Goal: Information Seeking & Learning: Learn about a topic

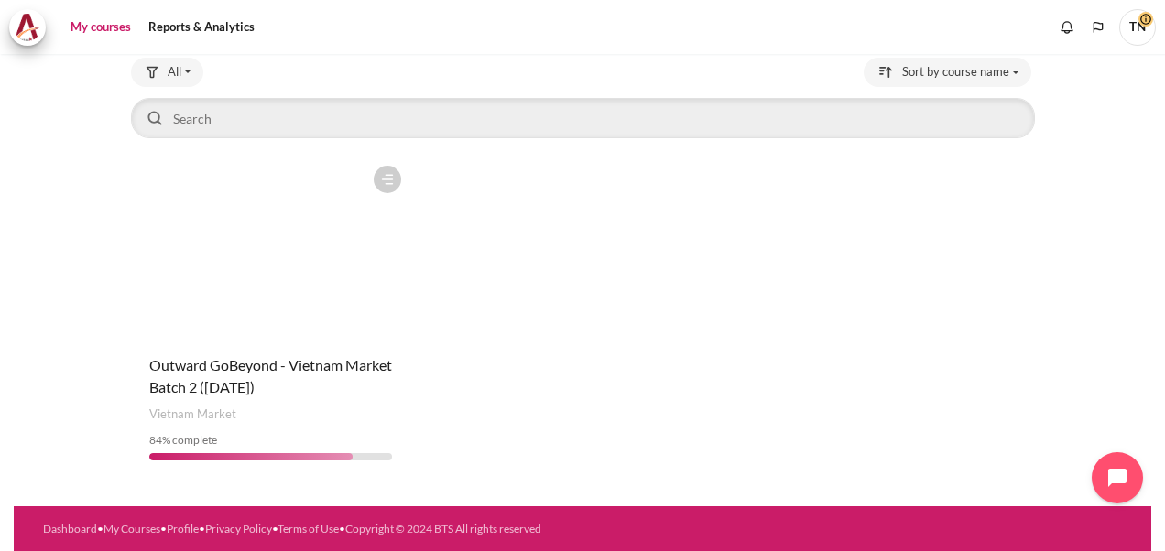
scroll to position [117, 0]
click at [231, 326] on figure "Content" at bounding box center [270, 248] width 279 height 183
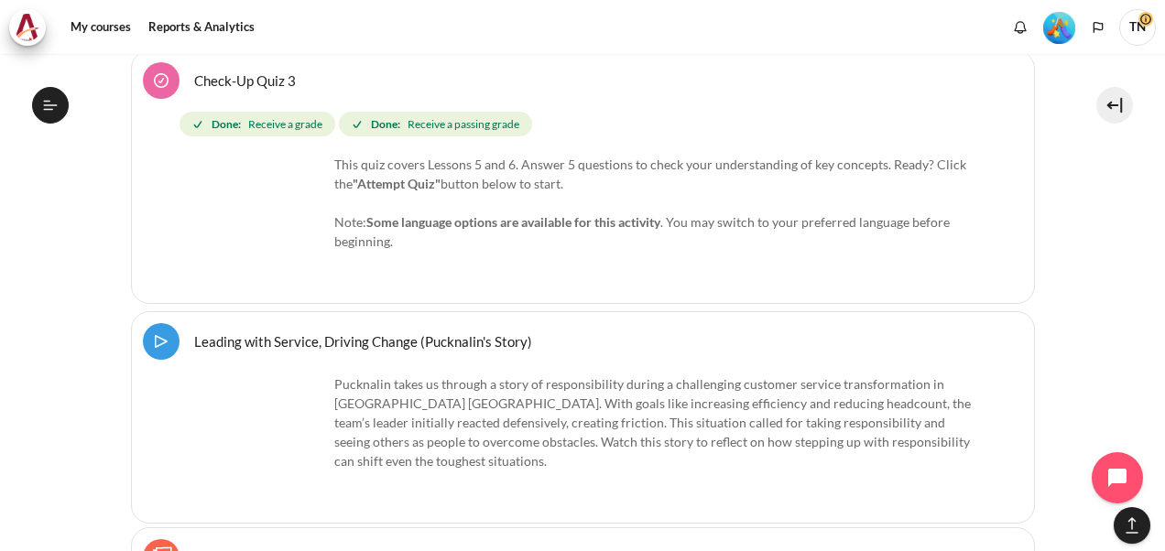
scroll to position [1975, 0]
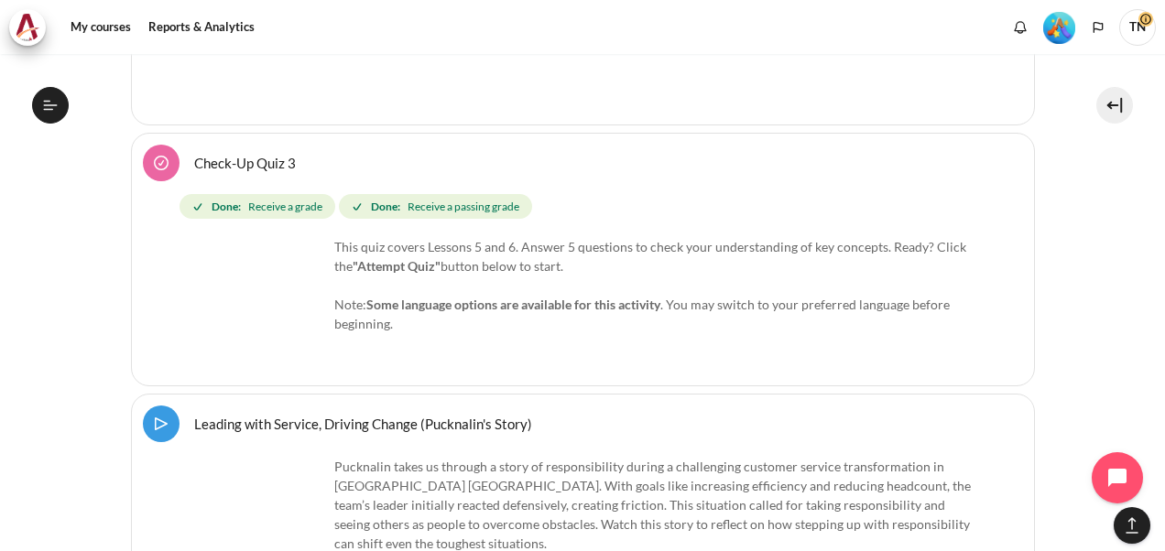
click at [194, 419] on link "Leading with Service, Driving Change (Pucknalin's Story) Video Time" at bounding box center [363, 423] width 338 height 17
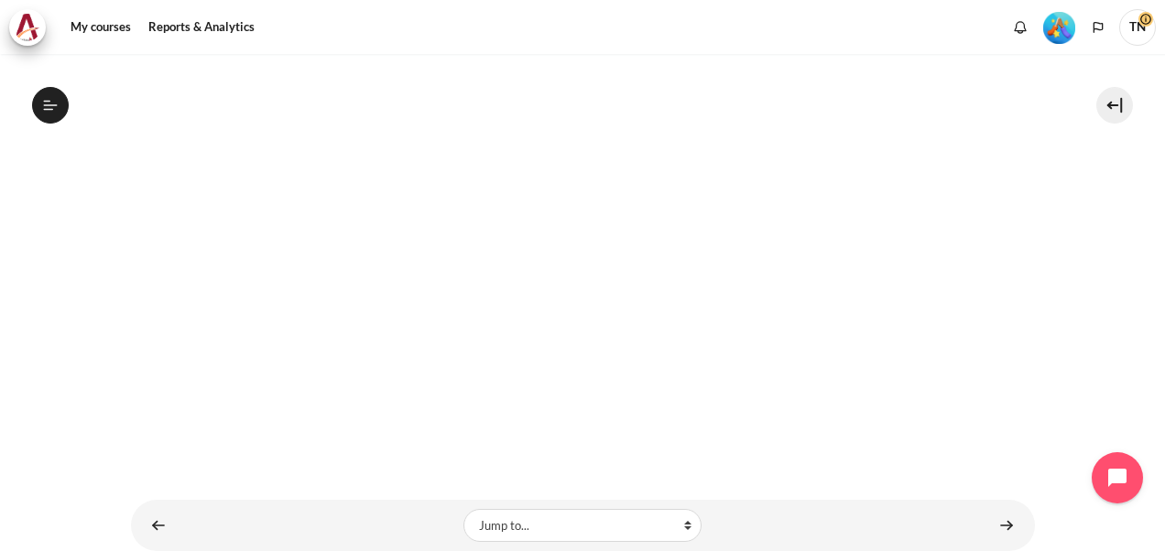
scroll to position [429, 0]
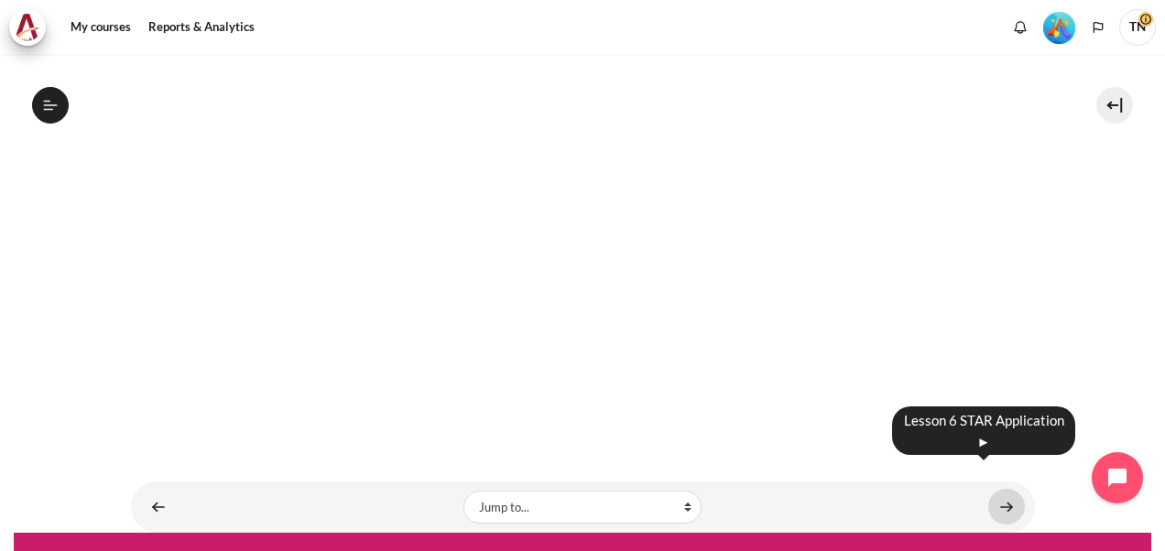
click at [998, 489] on link "Content" at bounding box center [1006, 507] width 37 height 36
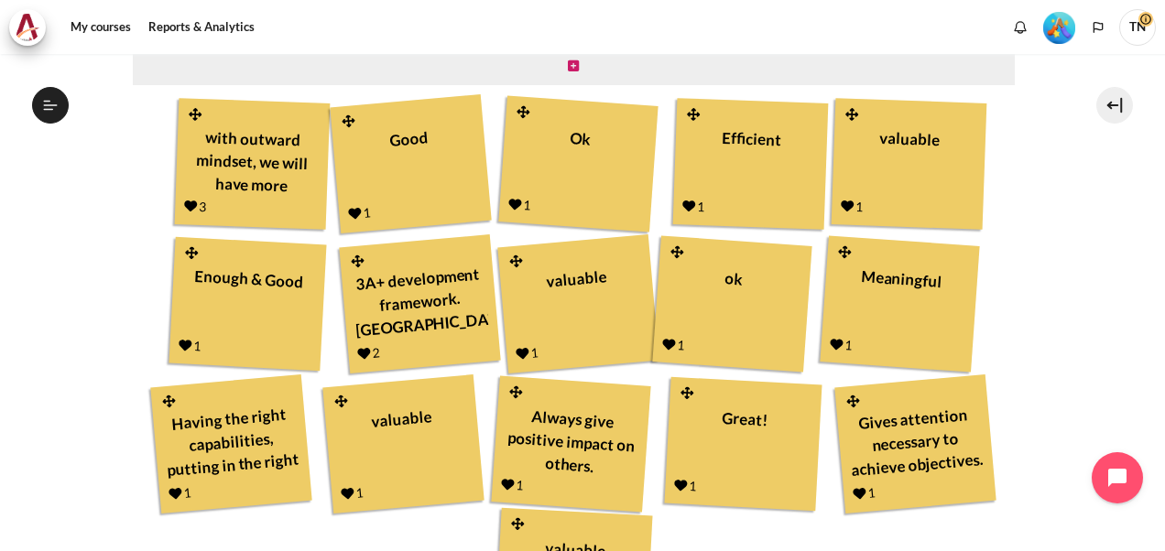
scroll to position [786, 0]
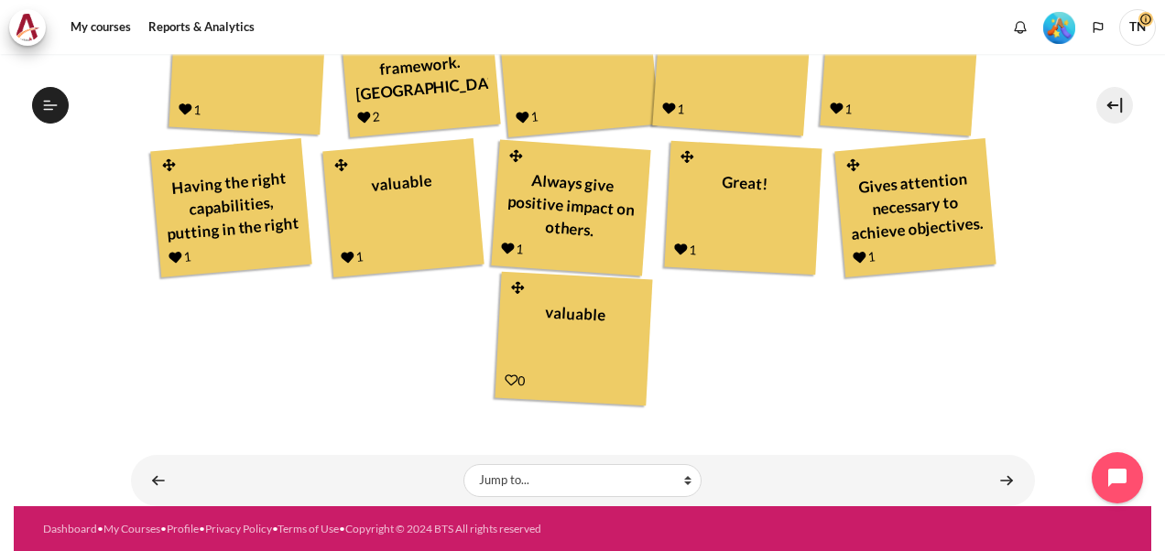
click at [506, 379] on icon "Content" at bounding box center [512, 381] width 14 height 14
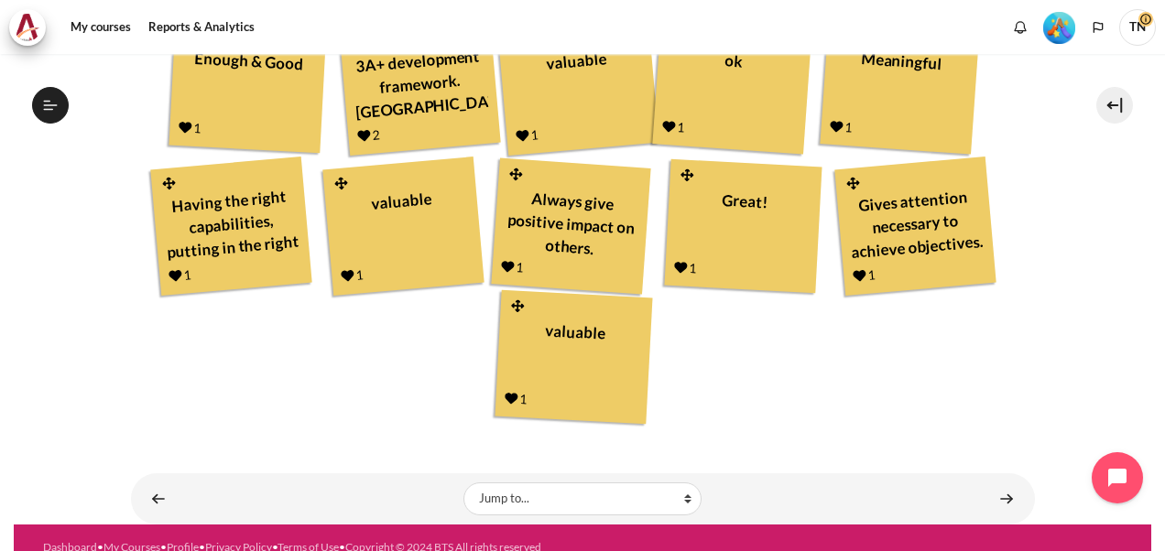
scroll to position [786, 0]
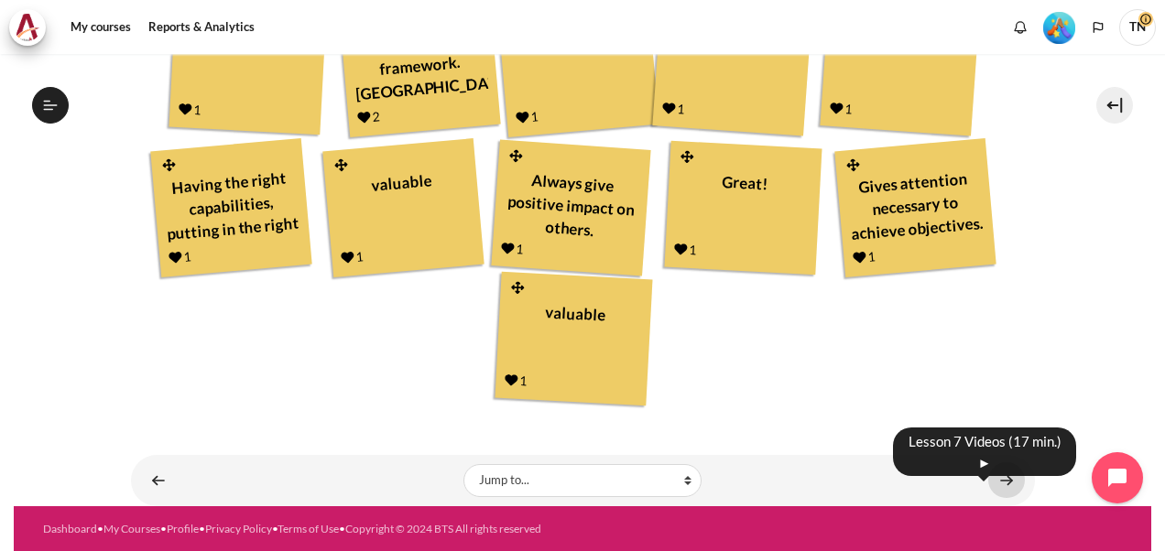
click at [1003, 478] on link "Content" at bounding box center [1006, 481] width 37 height 36
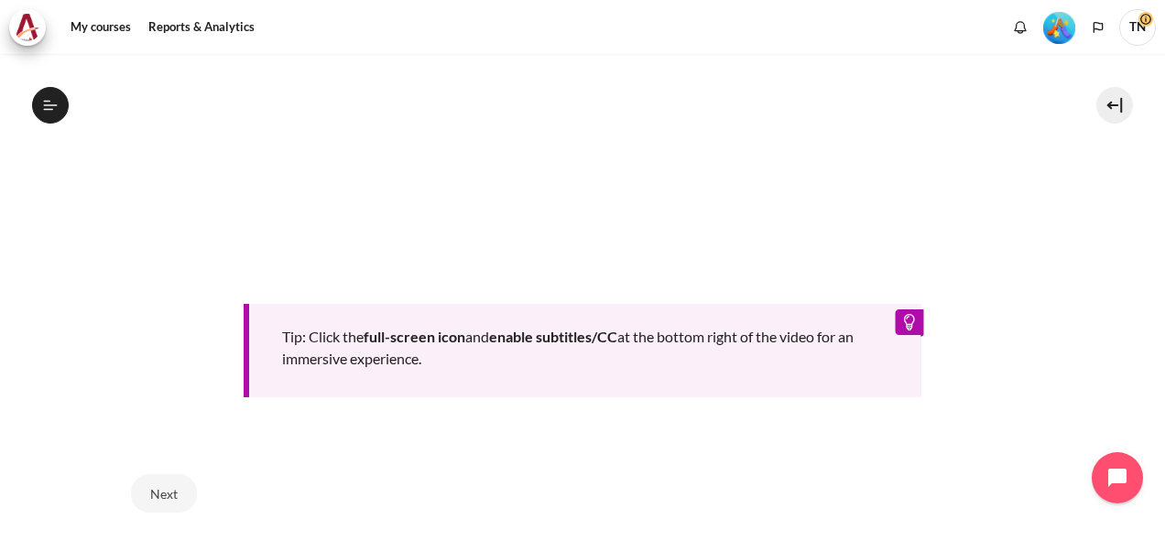
scroll to position [950, 0]
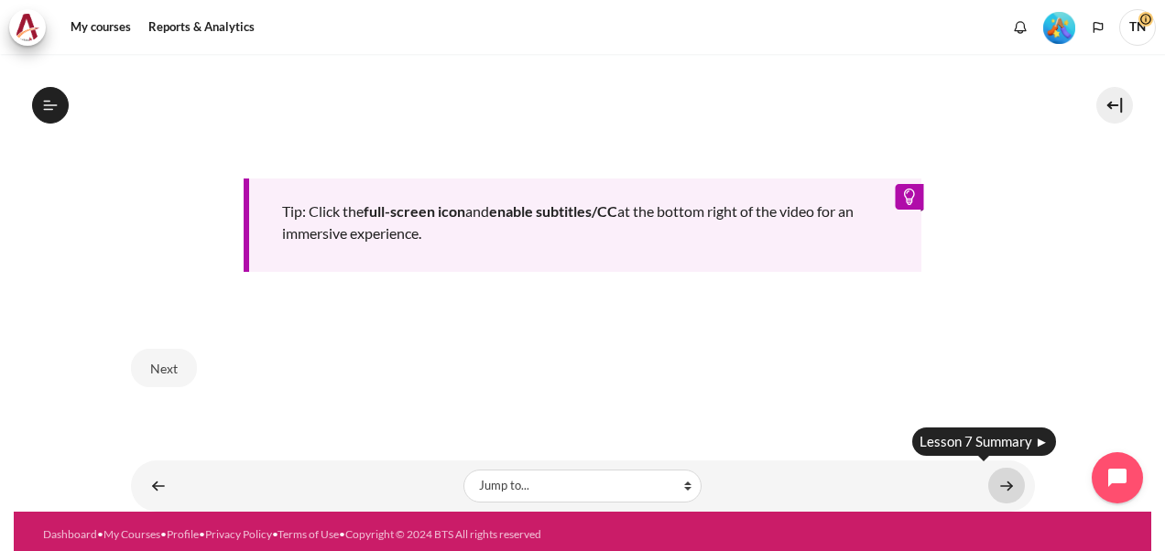
click at [1002, 480] on link "Content" at bounding box center [1006, 486] width 37 height 36
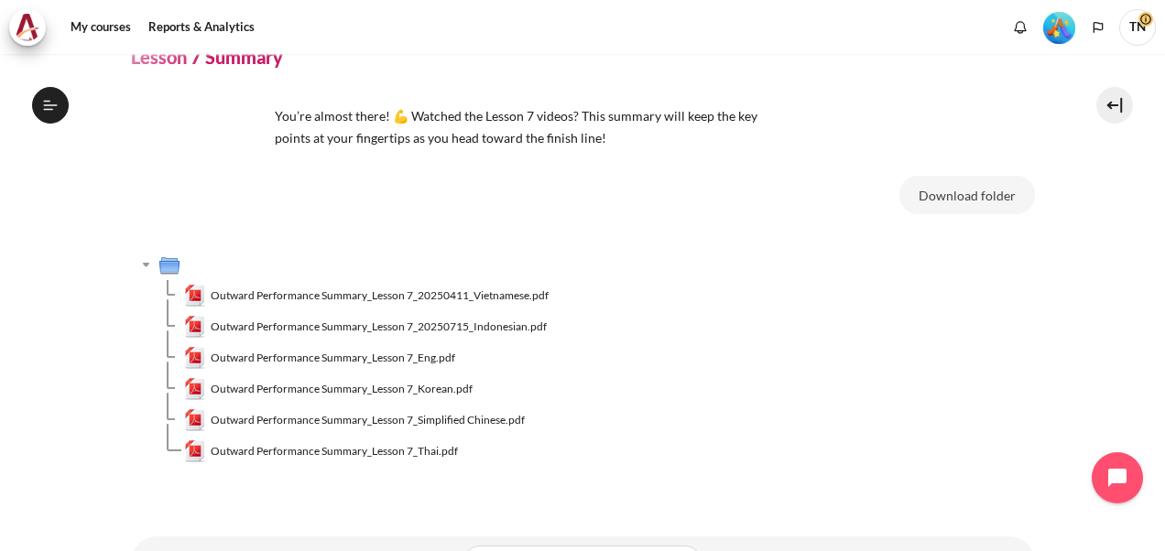
scroll to position [166, 0]
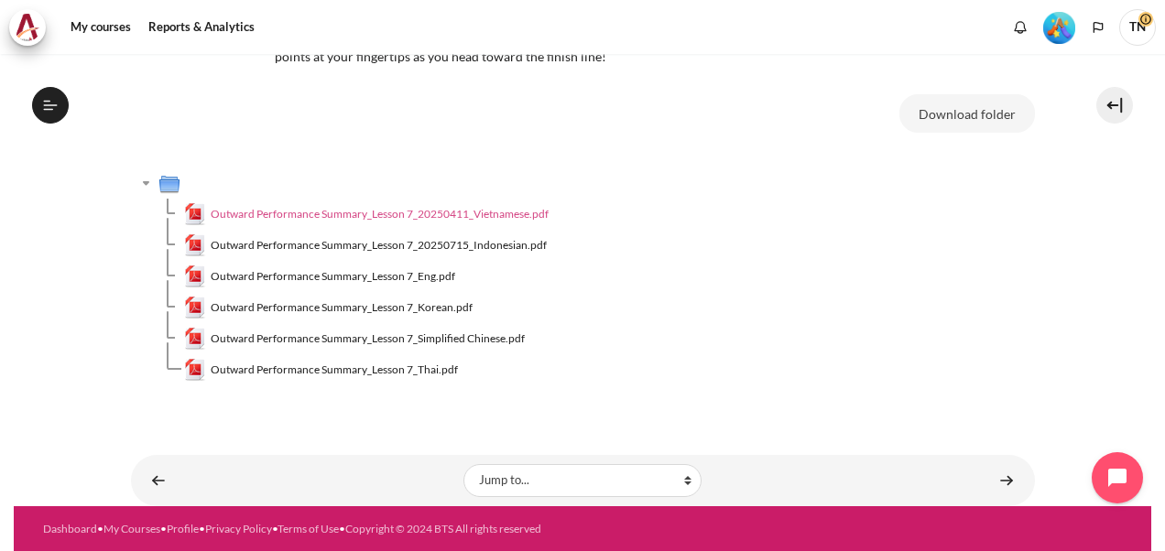
click at [370, 213] on span "Outward Performance Summary_Lesson 7_20250411_Vietnamese.pdf" at bounding box center [380, 214] width 338 height 16
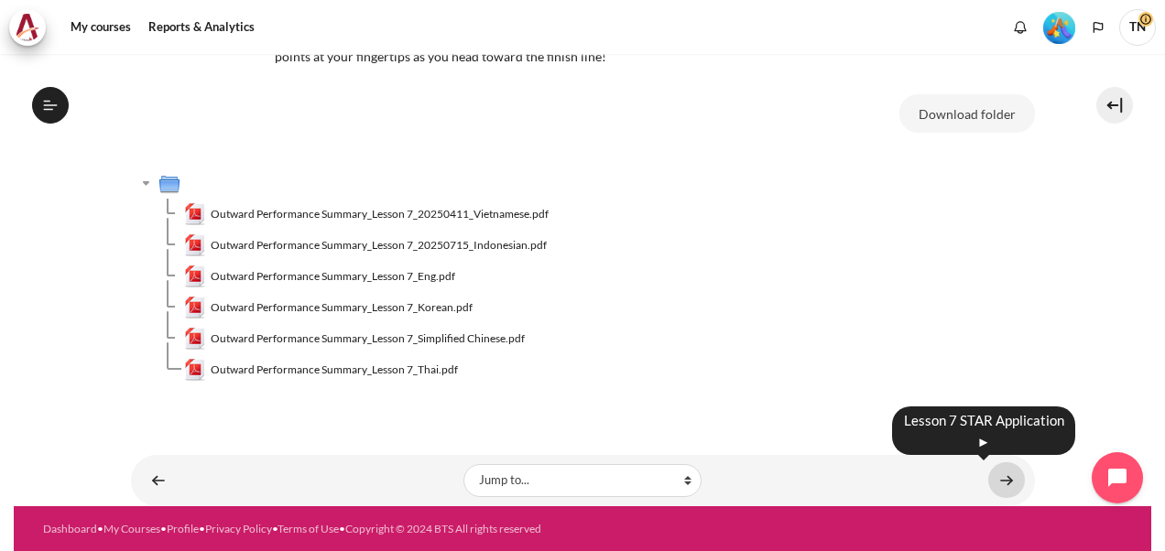
click at [995, 478] on link "Content" at bounding box center [1006, 481] width 37 height 36
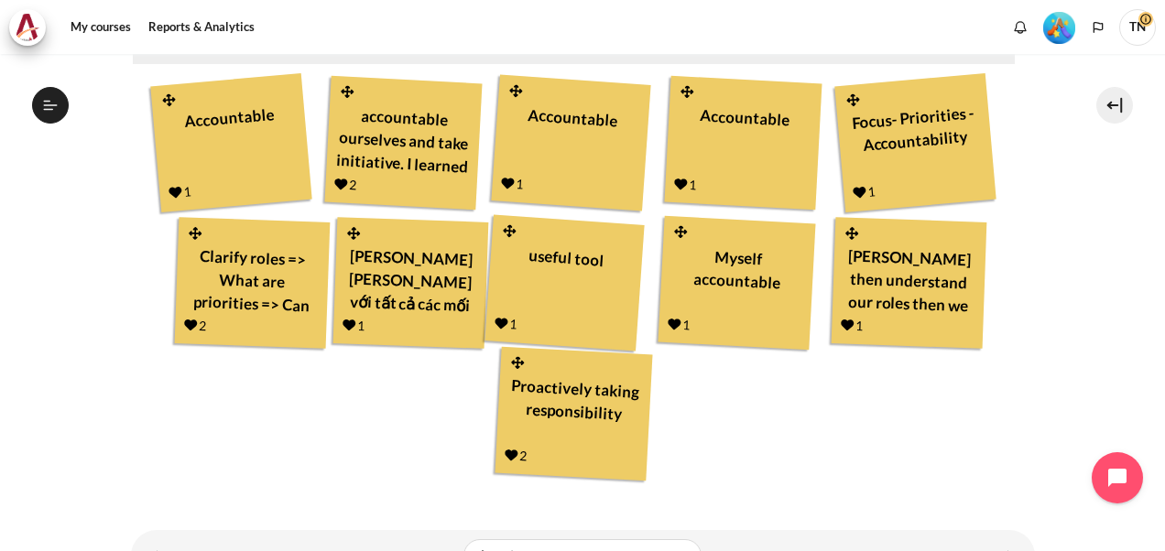
scroll to position [716, 0]
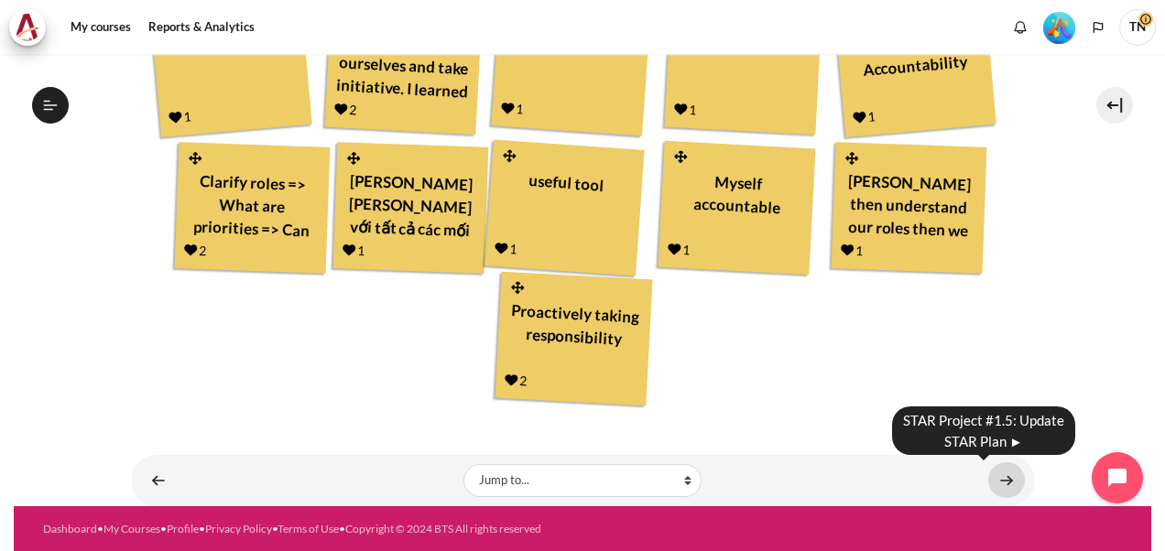
click at [1000, 482] on link "Content" at bounding box center [1006, 481] width 37 height 36
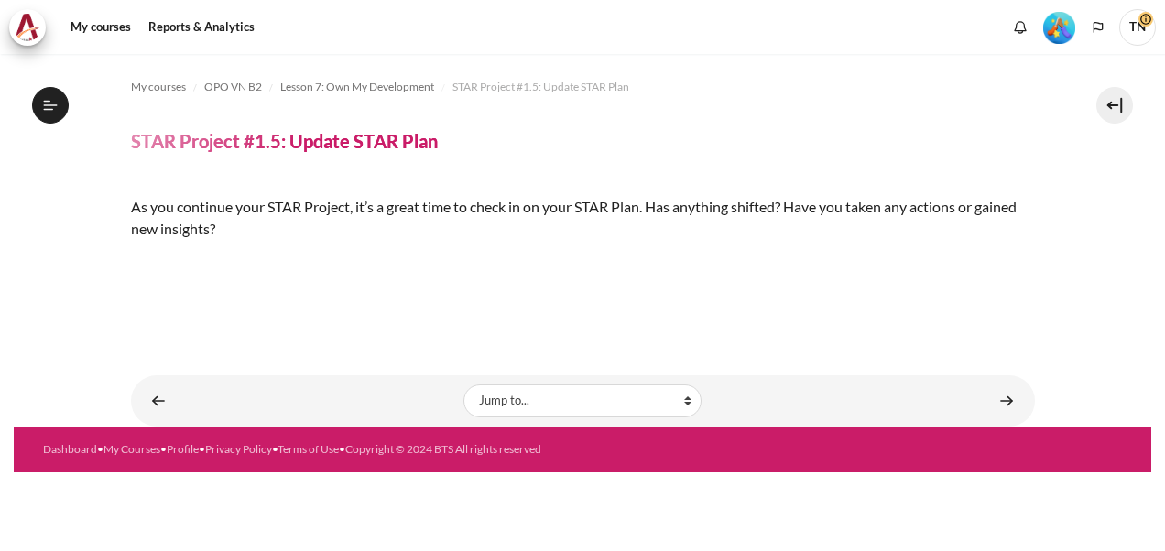
scroll to position [183, 0]
click at [131, 260] on img "Content" at bounding box center [131, 260] width 0 height 0
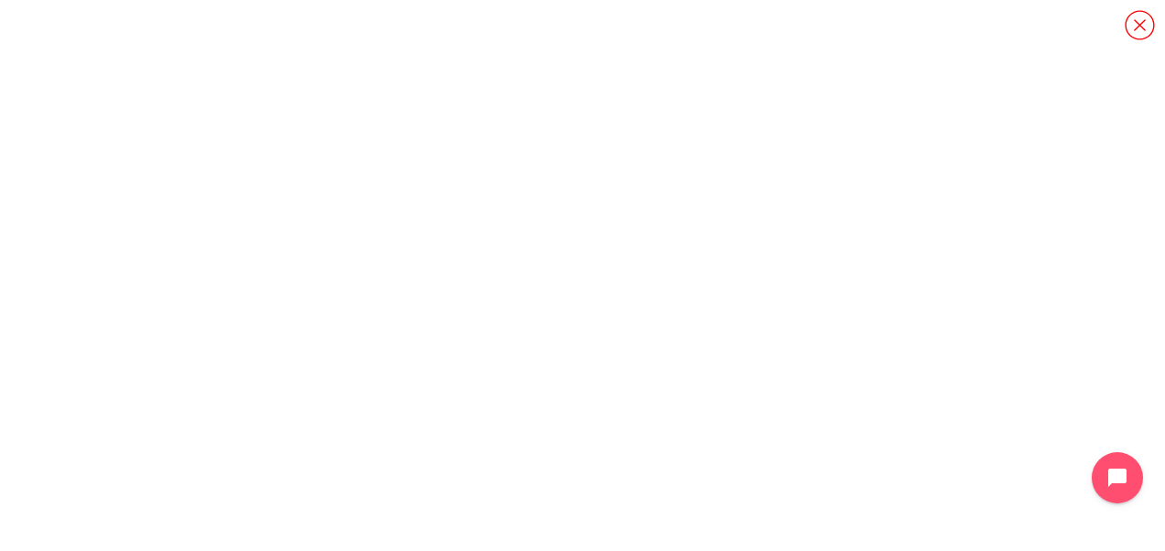
scroll to position [100, 0]
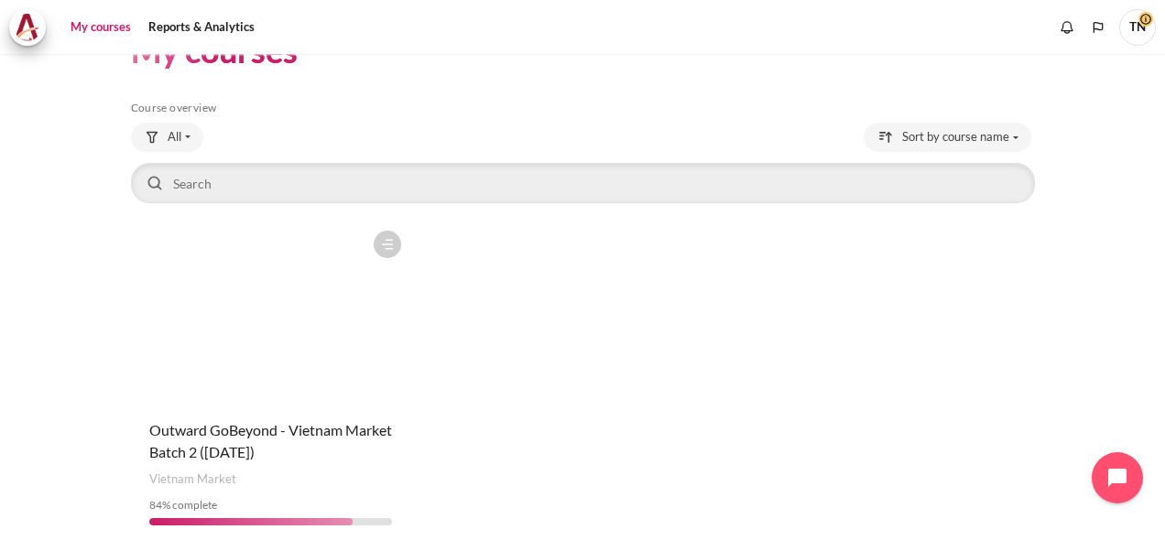
scroll to position [92, 0]
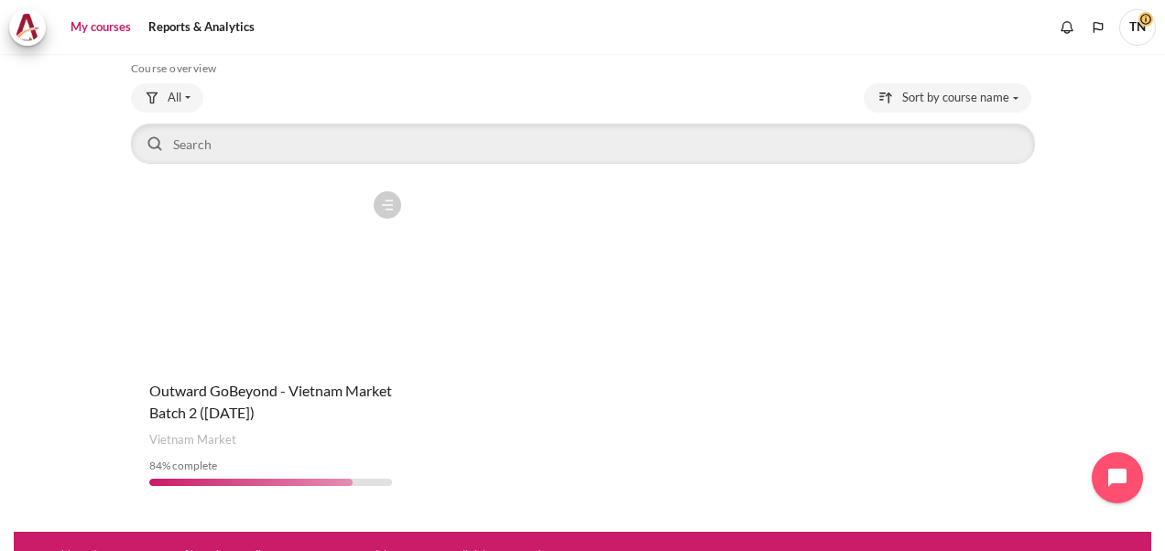
click at [225, 355] on figure "Content" at bounding box center [270, 273] width 279 height 183
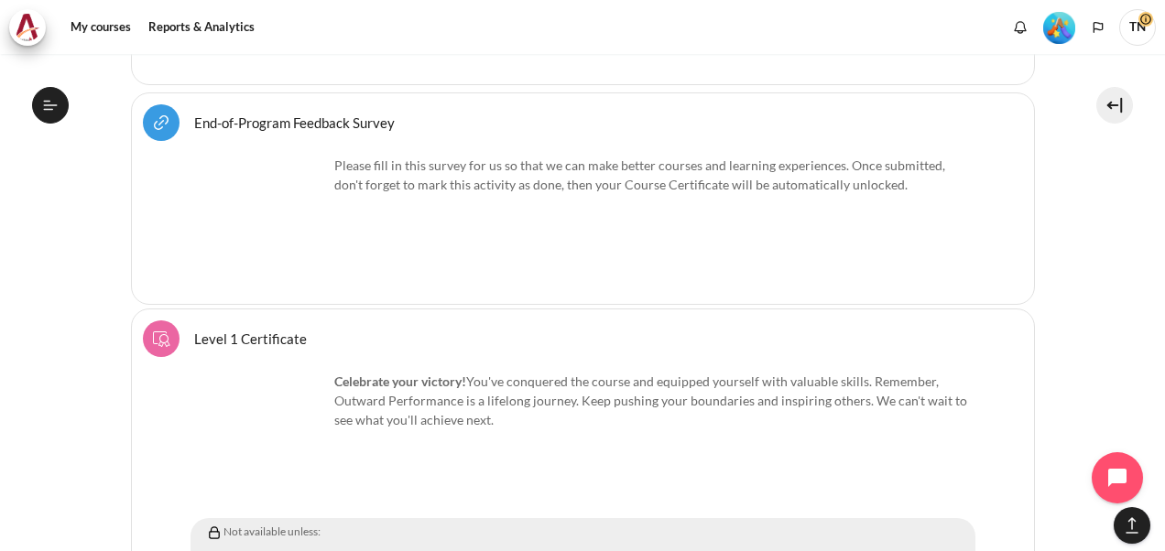
scroll to position [9485, 0]
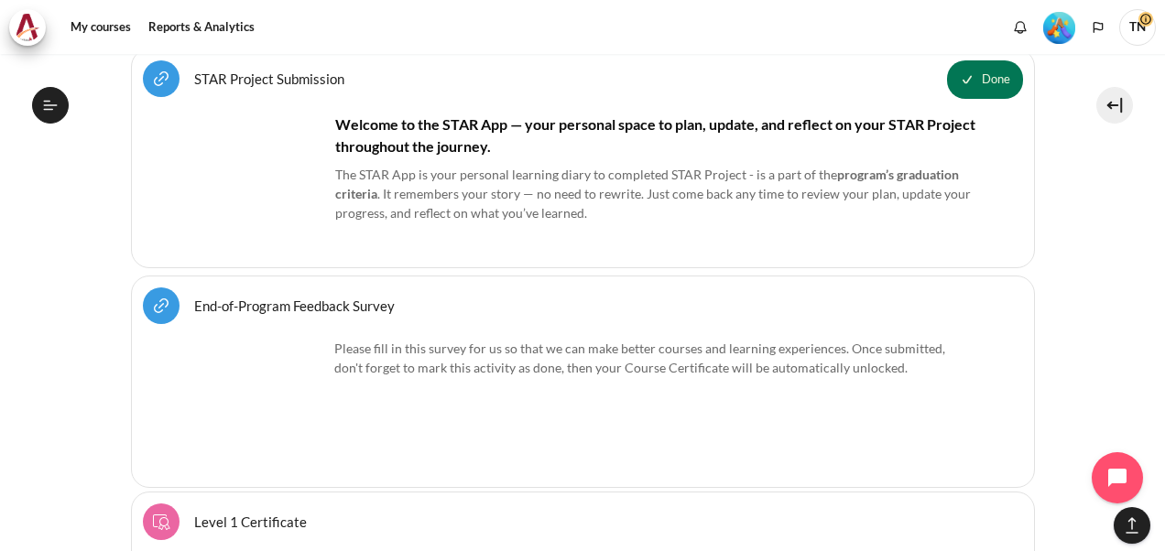
click at [194, 297] on link "End-of-Program Feedback Survey URL" at bounding box center [294, 305] width 201 height 17
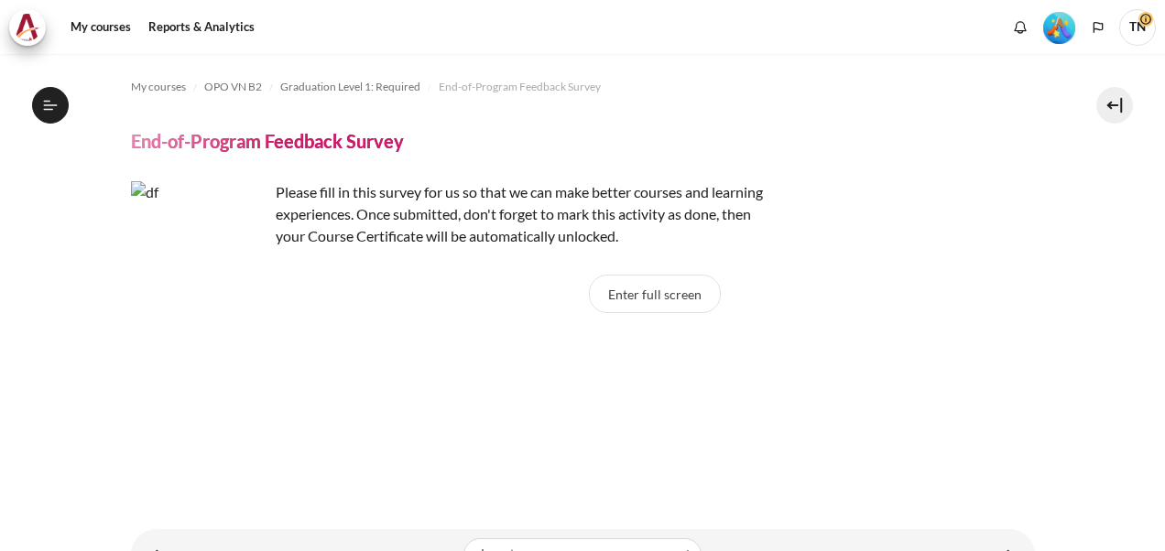
scroll to position [1933, 0]
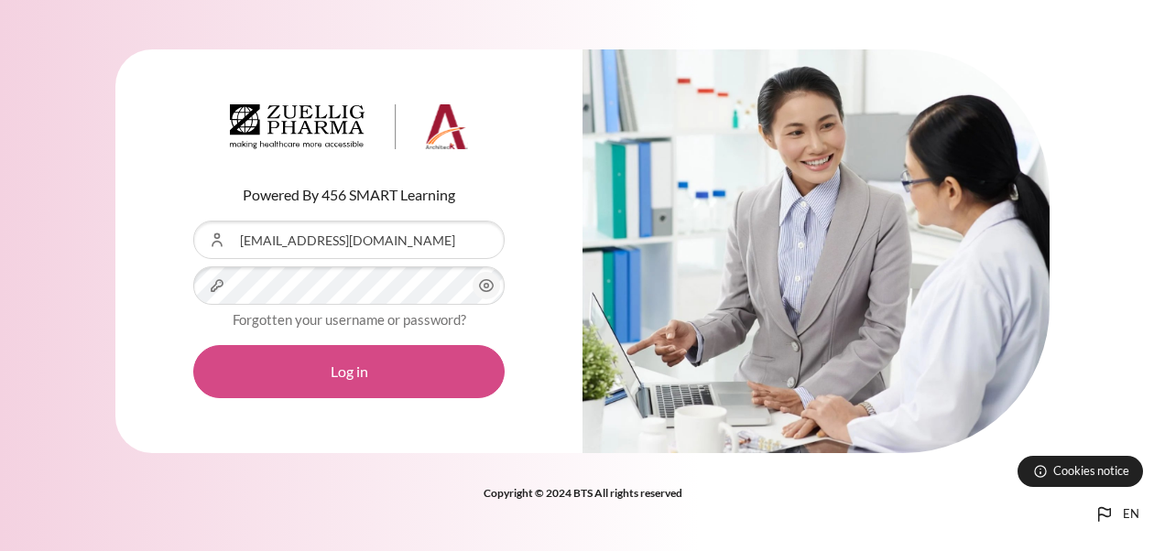
click at [355, 368] on button "Log in" at bounding box center [348, 371] width 311 height 53
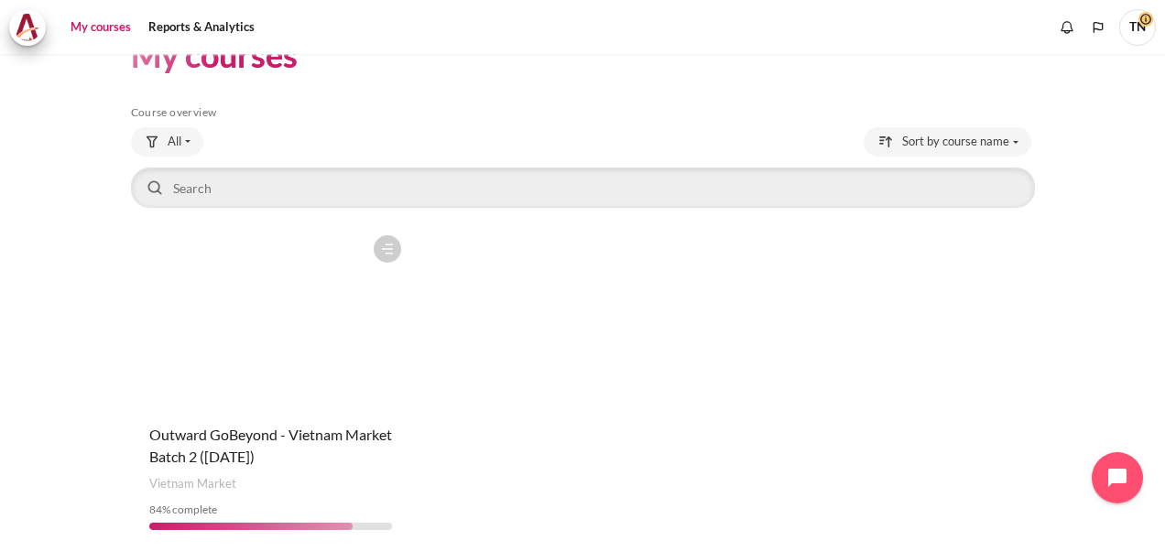
scroll to position [117, 0]
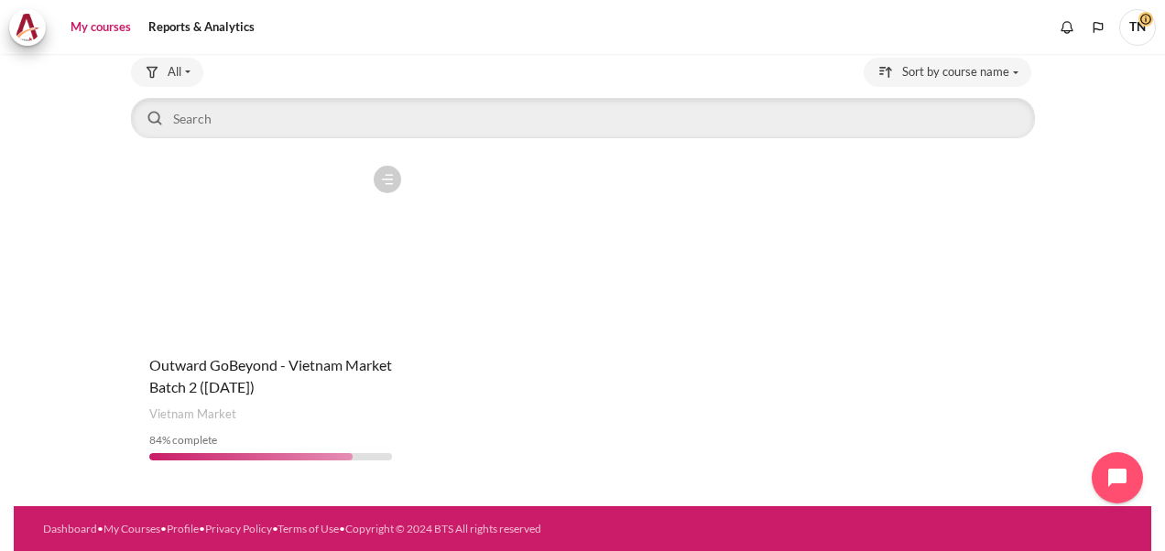
click at [254, 328] on figure "Content" at bounding box center [270, 248] width 279 height 183
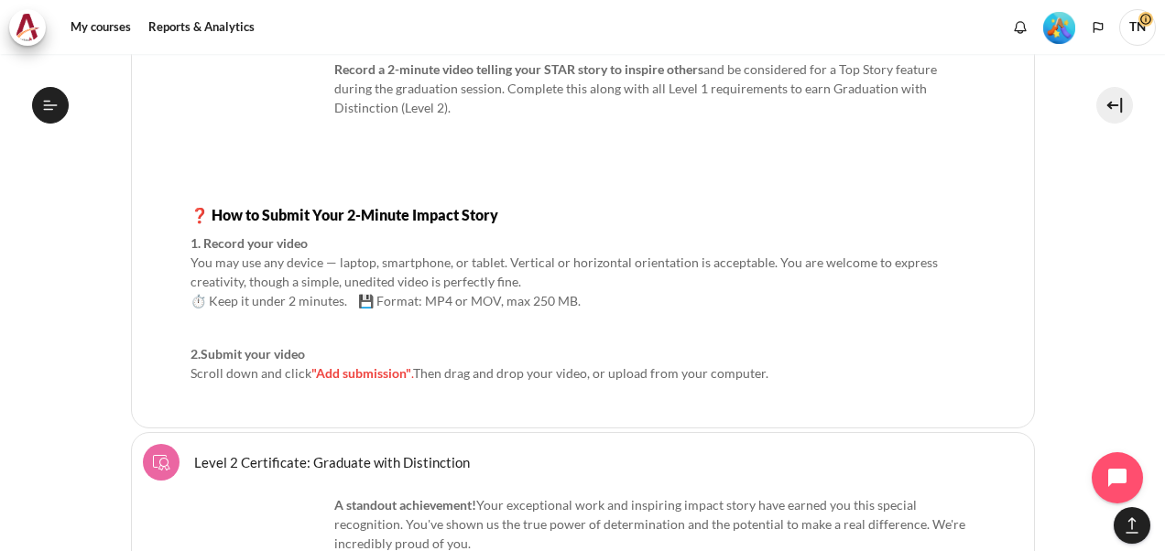
scroll to position [10383, 0]
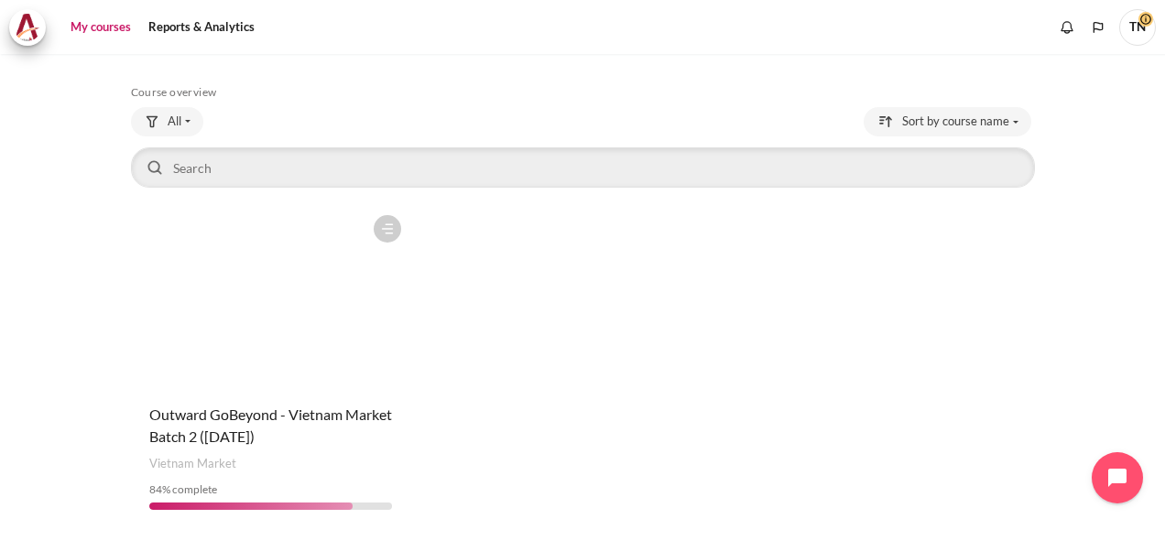
scroll to position [117, 0]
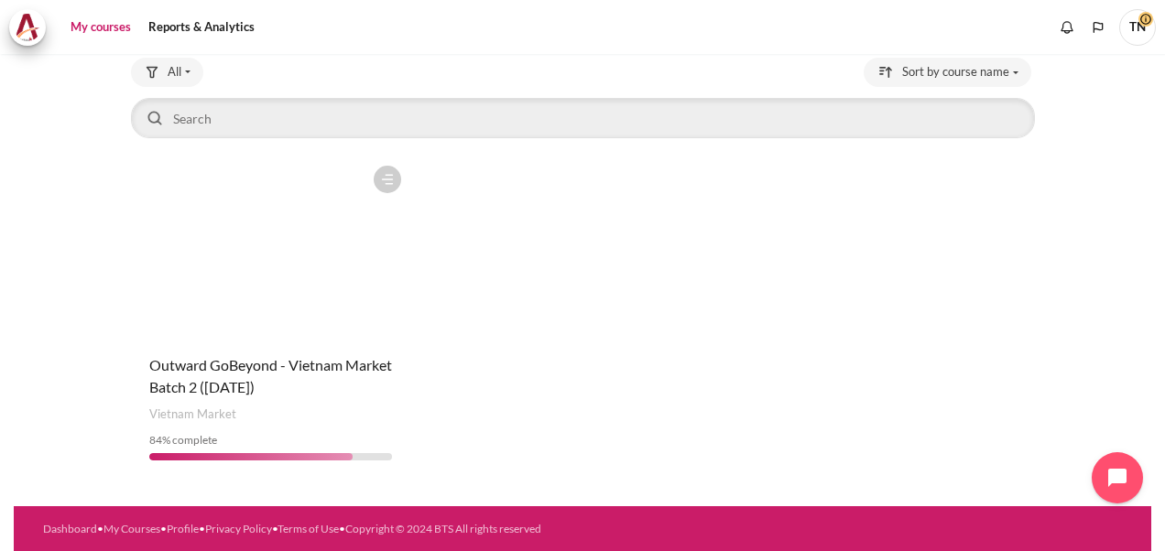
click at [226, 326] on figure "Content" at bounding box center [270, 248] width 279 height 183
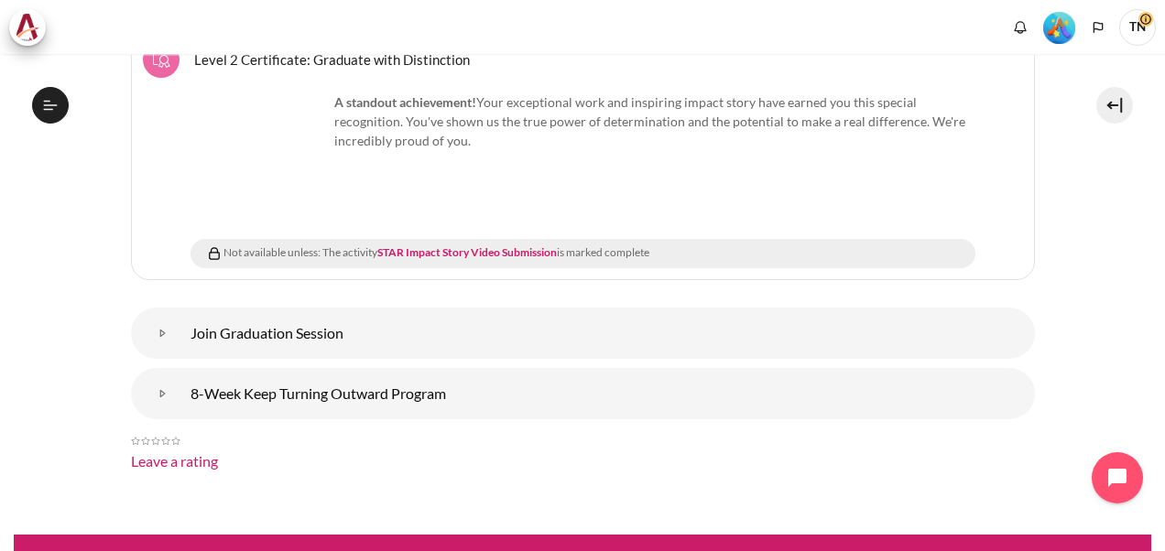
scroll to position [10939, 0]
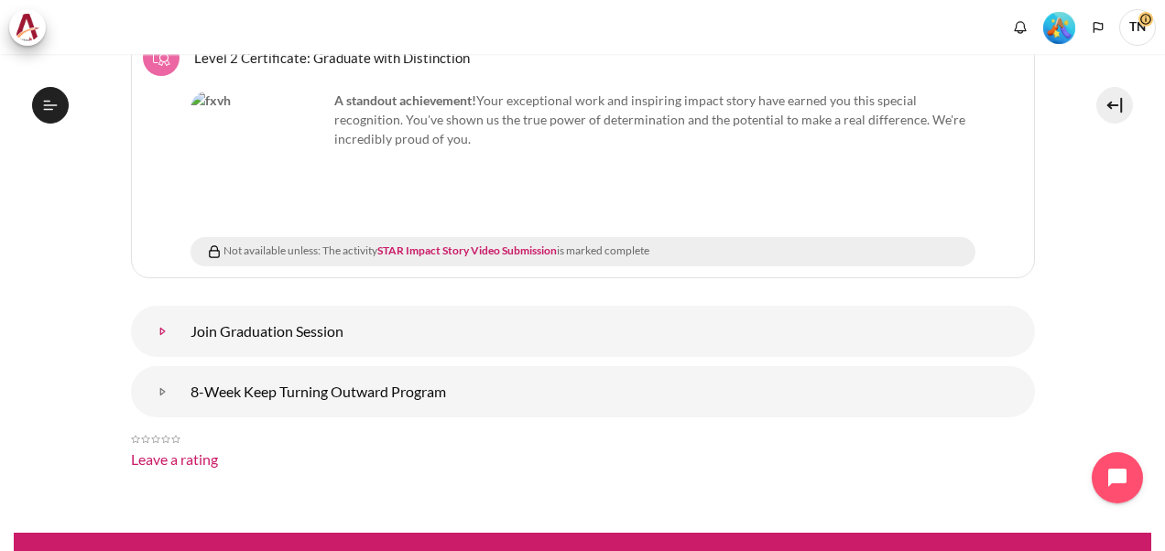
click at [181, 313] on link "Join Graduation Session" at bounding box center [163, 331] width 37 height 37
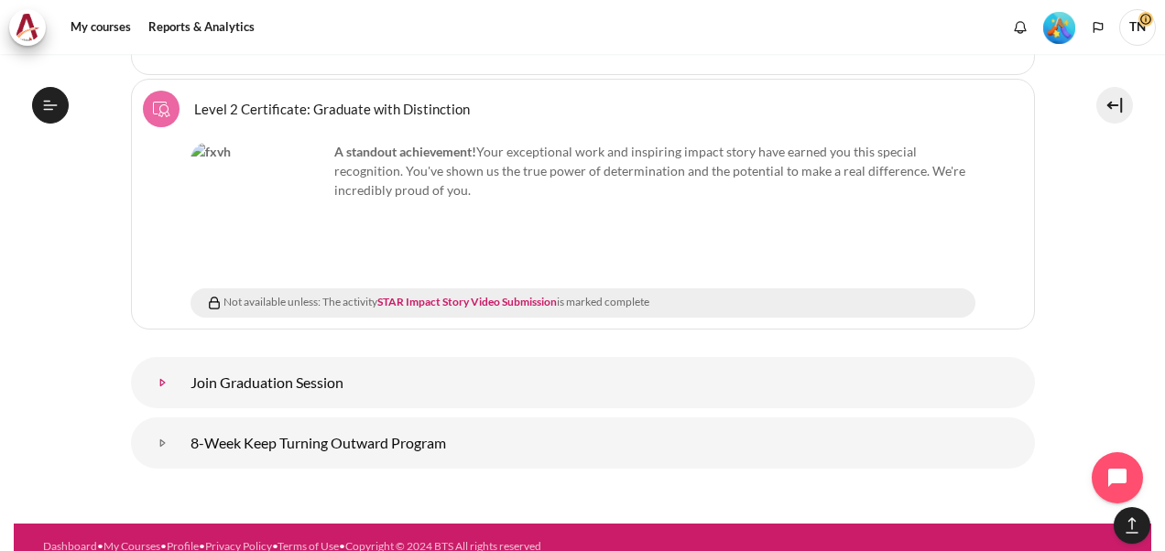
scroll to position [10932, 0]
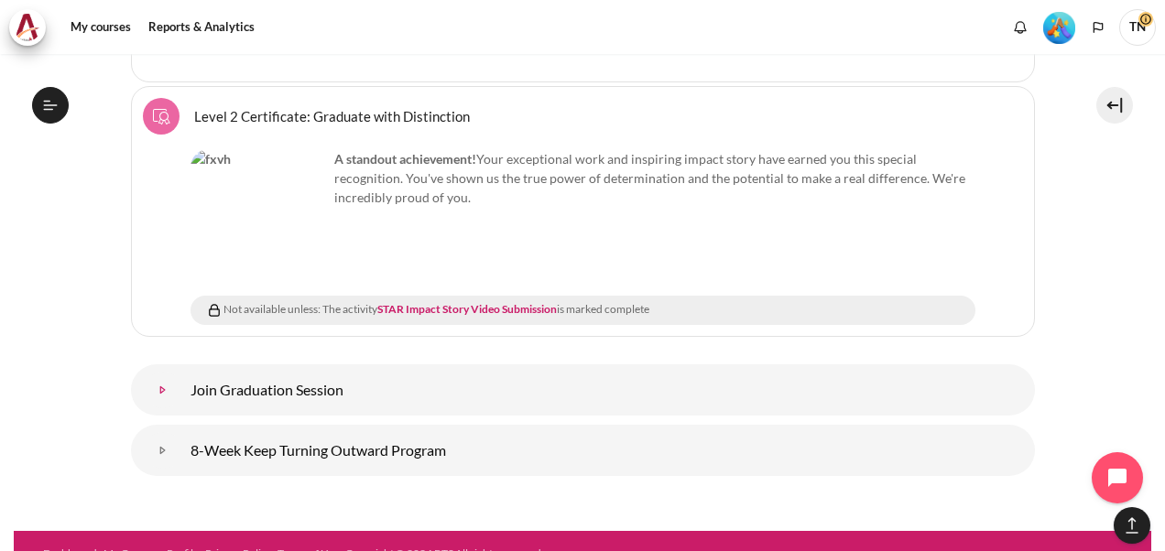
click at [181, 372] on link "Join Graduation Session" at bounding box center [163, 390] width 37 height 37
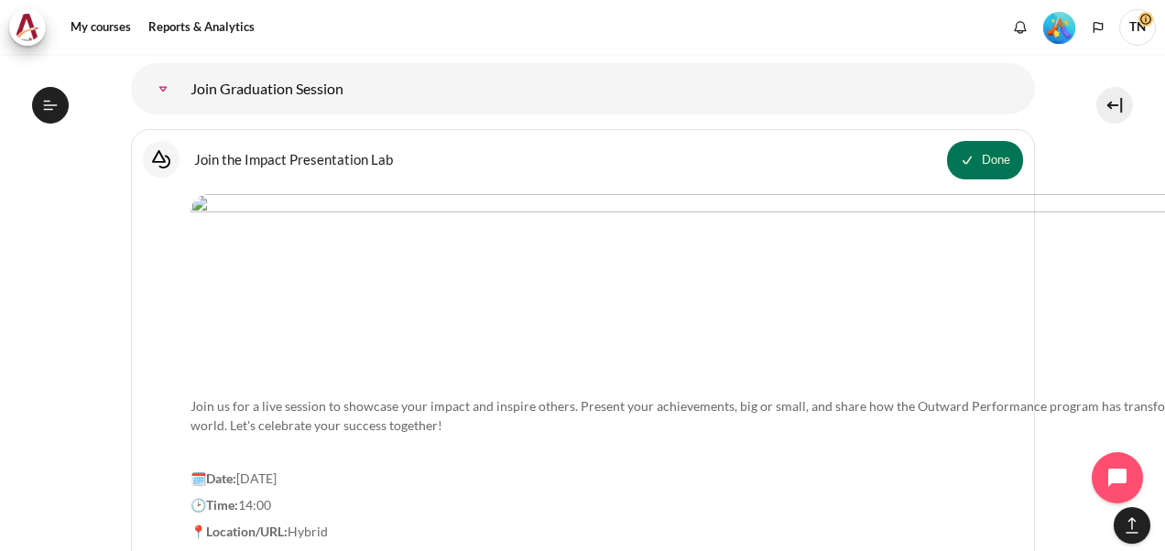
scroll to position [11370, 0]
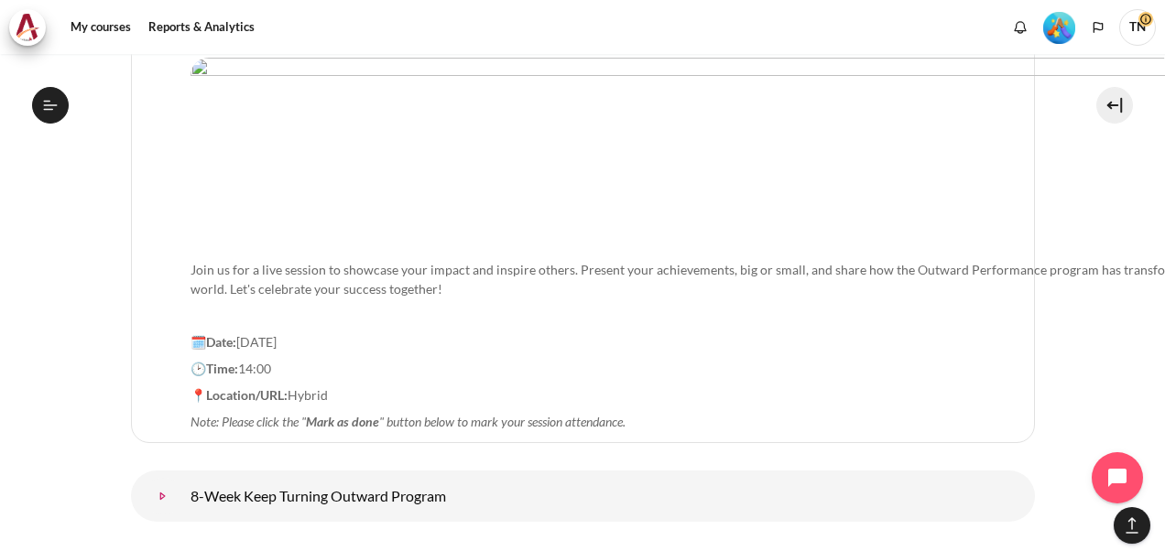
click at [181, 478] on link "8-Week Keep Turning Outward Program" at bounding box center [163, 496] width 37 height 37
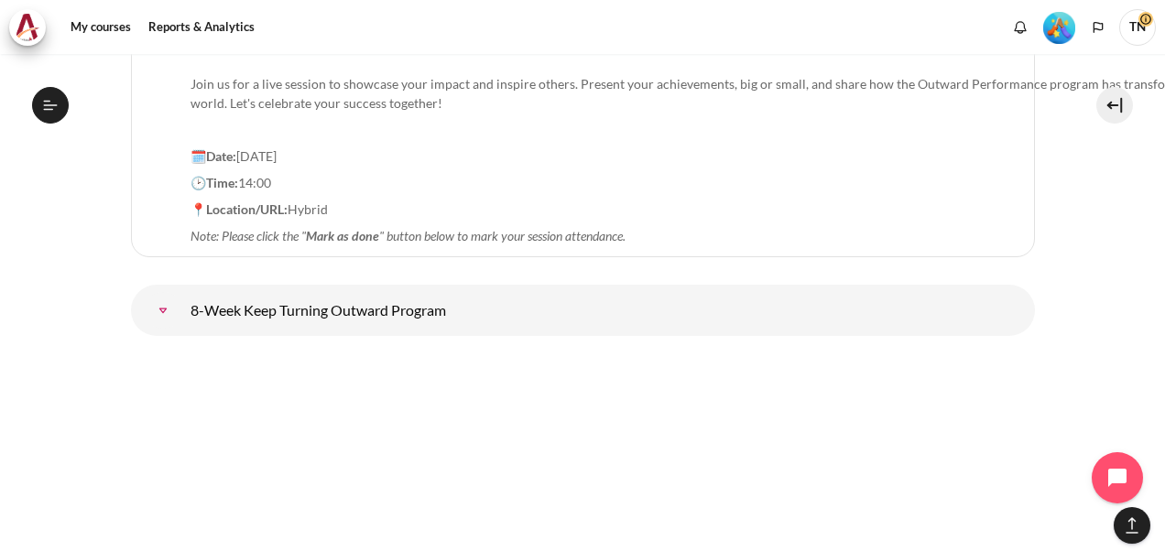
scroll to position [11645, 0]
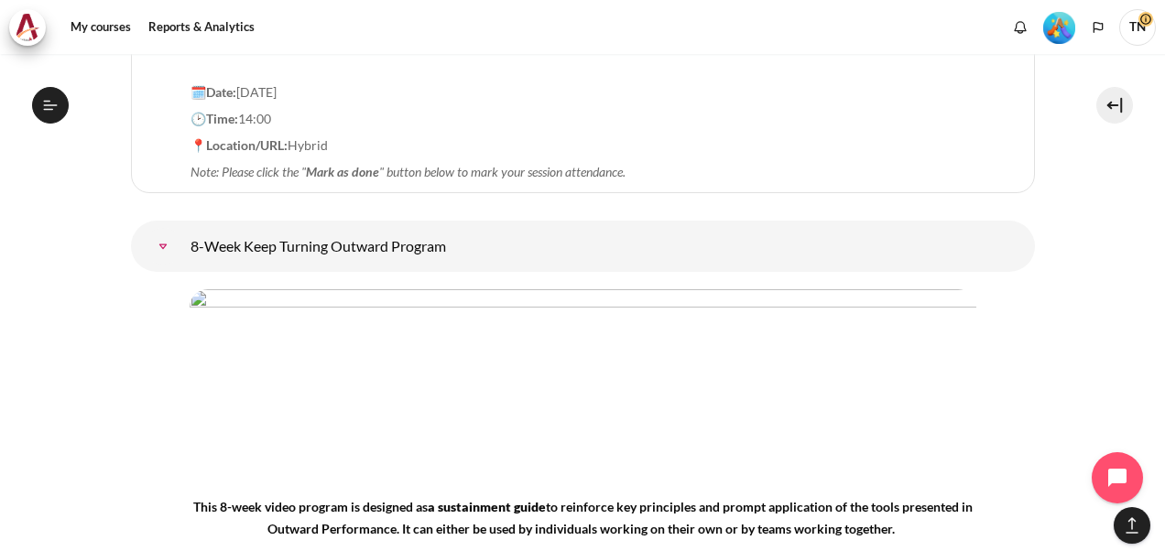
scroll to position [11883, 0]
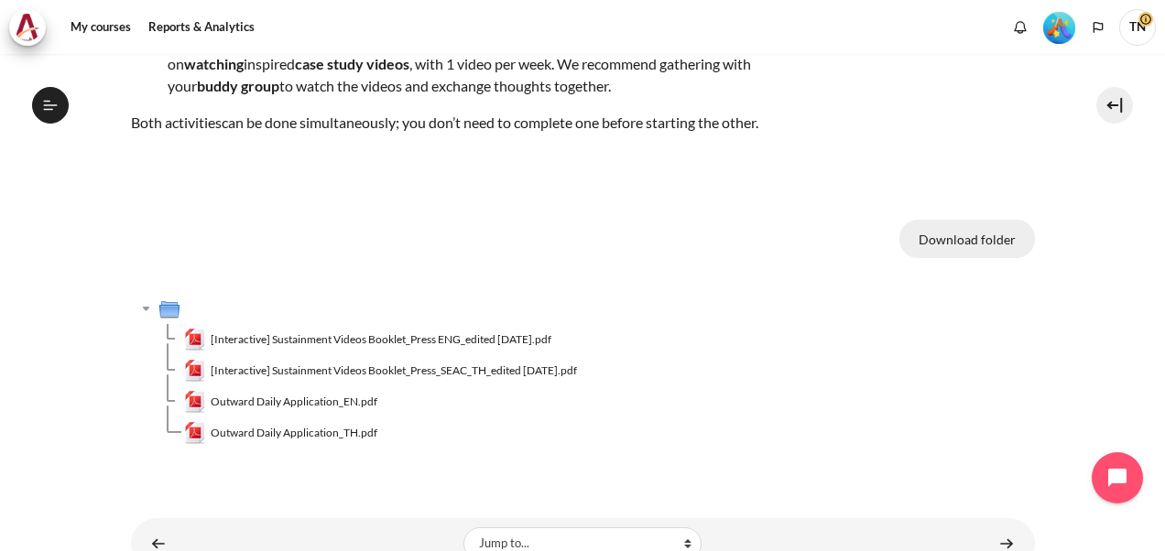
scroll to position [2171, 0]
click at [975, 242] on button "Download folder" at bounding box center [967, 239] width 136 height 38
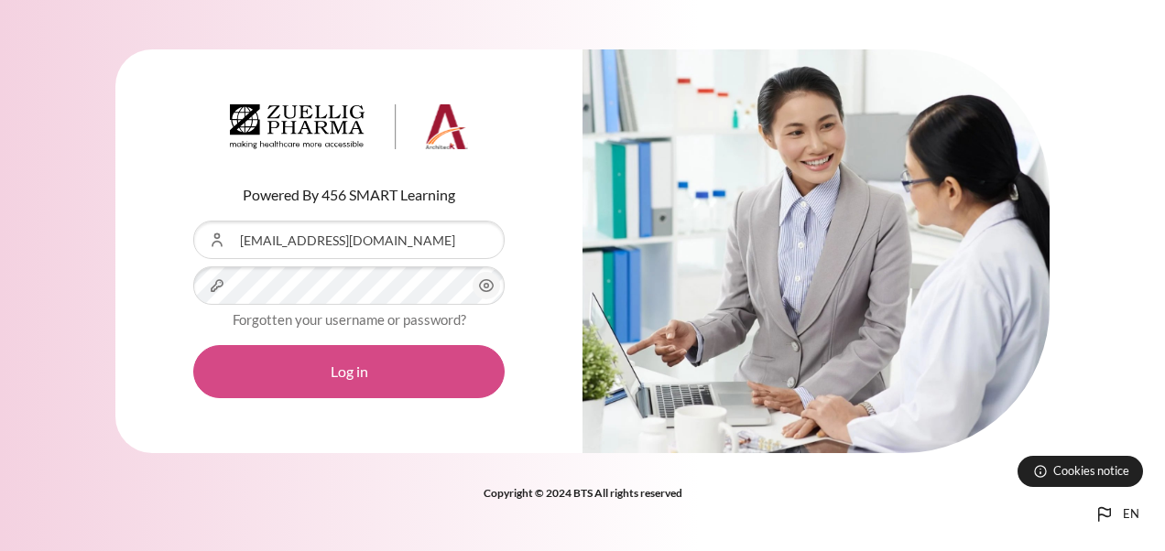
click at [332, 380] on button "Log in" at bounding box center [348, 371] width 311 height 53
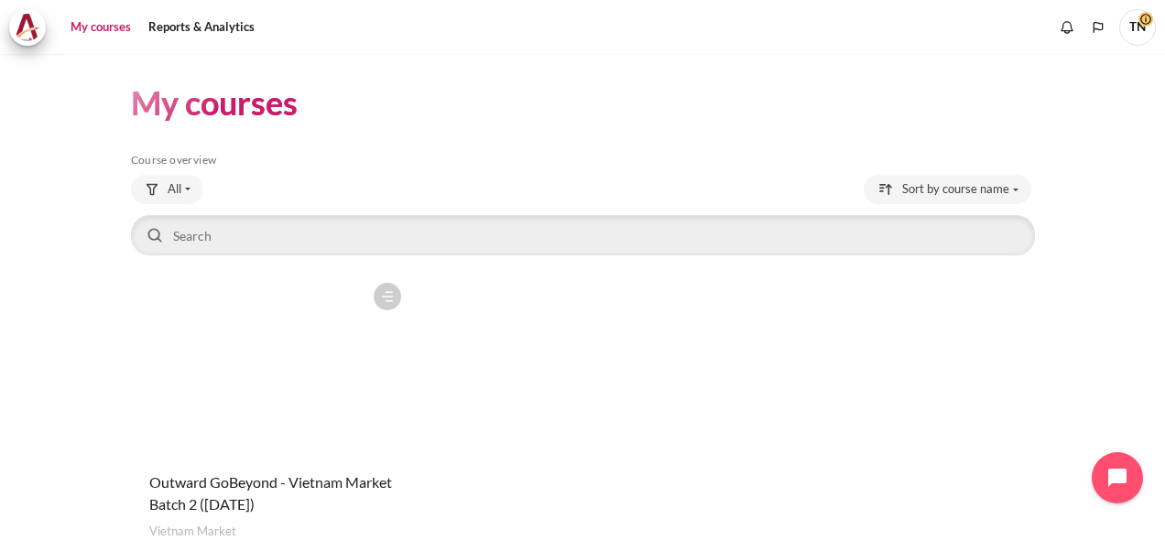
click at [239, 447] on figure "Content" at bounding box center [270, 365] width 279 height 183
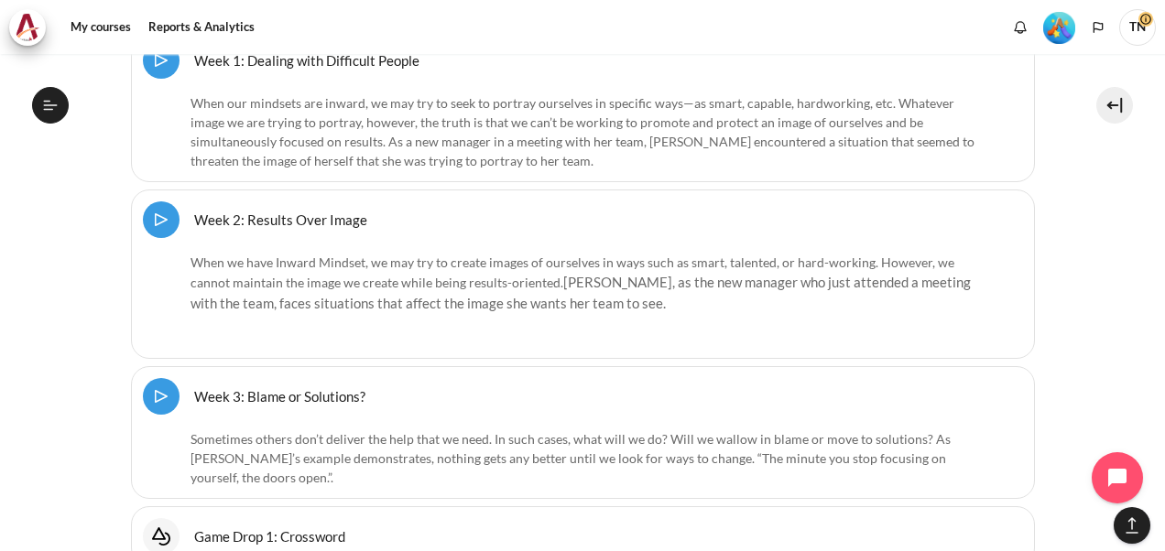
scroll to position [12515, 0]
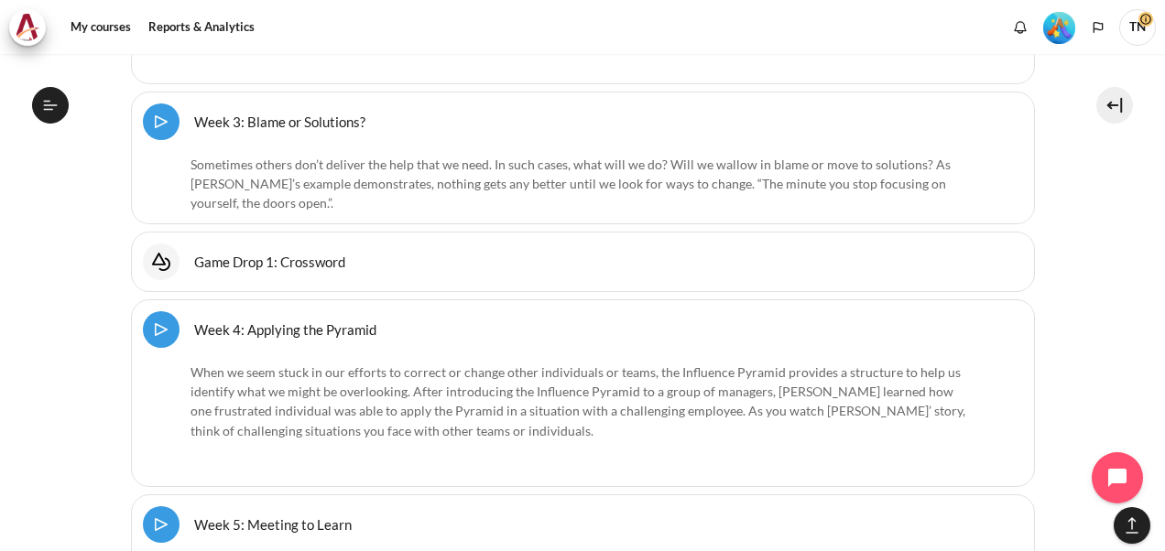
click at [302, 253] on link "Game Drop 1: Crossword Interactive Content" at bounding box center [269, 261] width 151 height 17
